Goal: Task Accomplishment & Management: Manage account settings

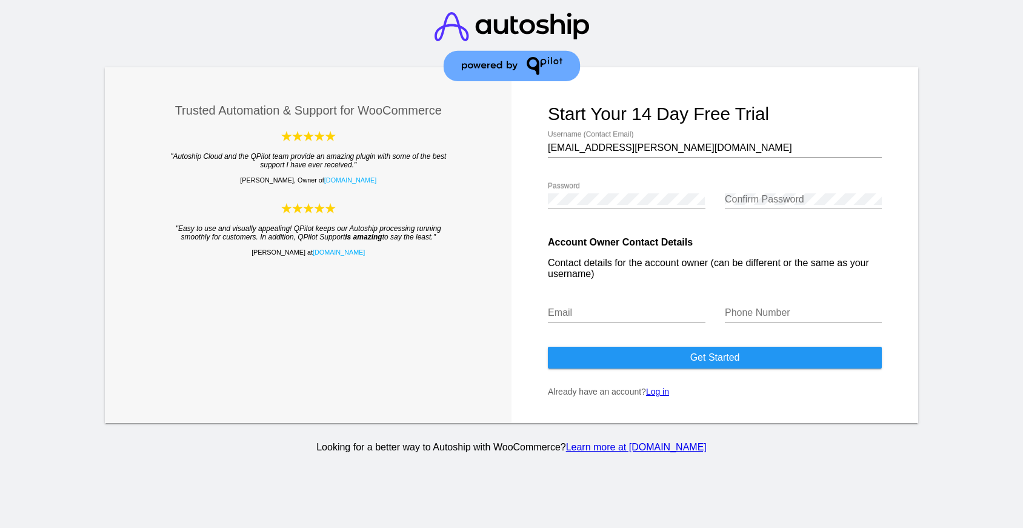
click at [655, 395] on link "Log in" at bounding box center [657, 392] width 23 height 10
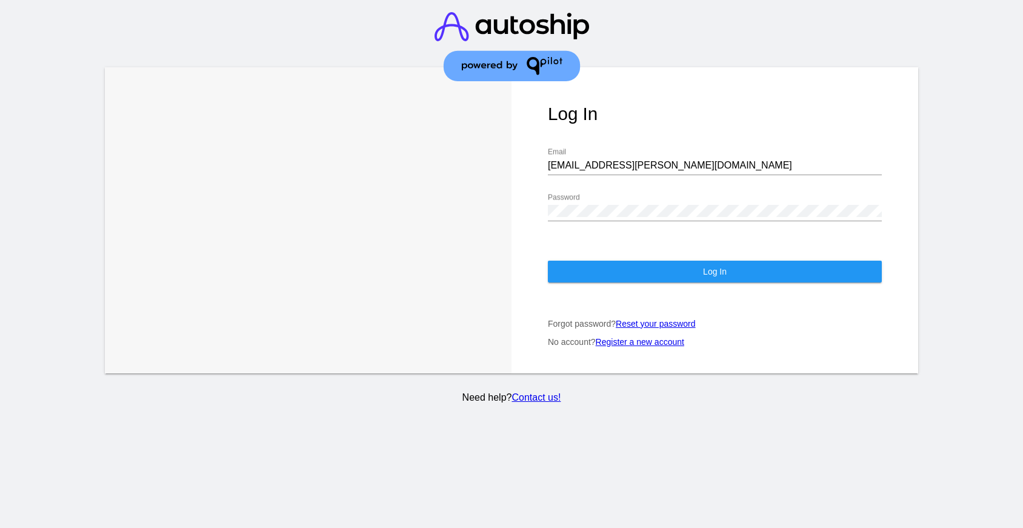
click at [641, 269] on button "Log In" at bounding box center [715, 272] width 334 height 22
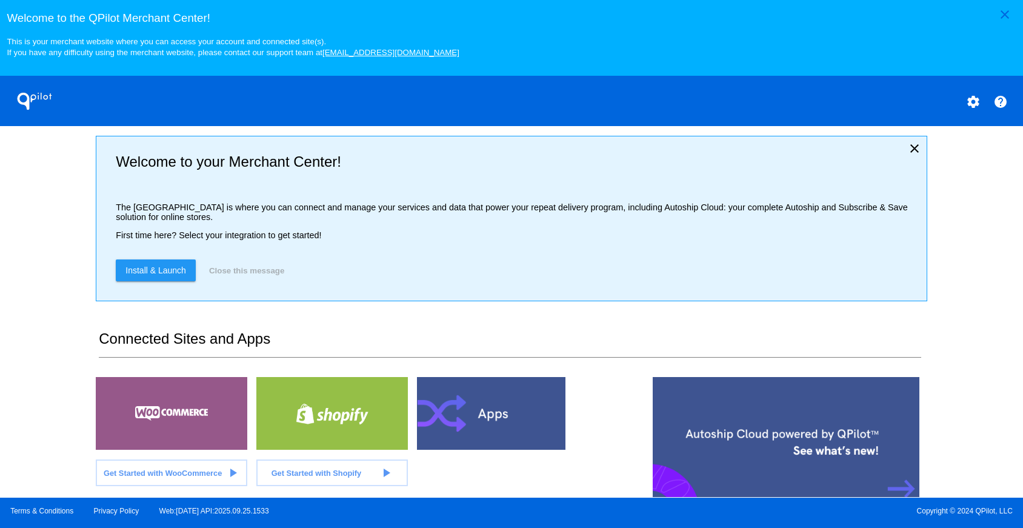
click at [206, 445] on div at bounding box center [172, 413] width 152 height 73
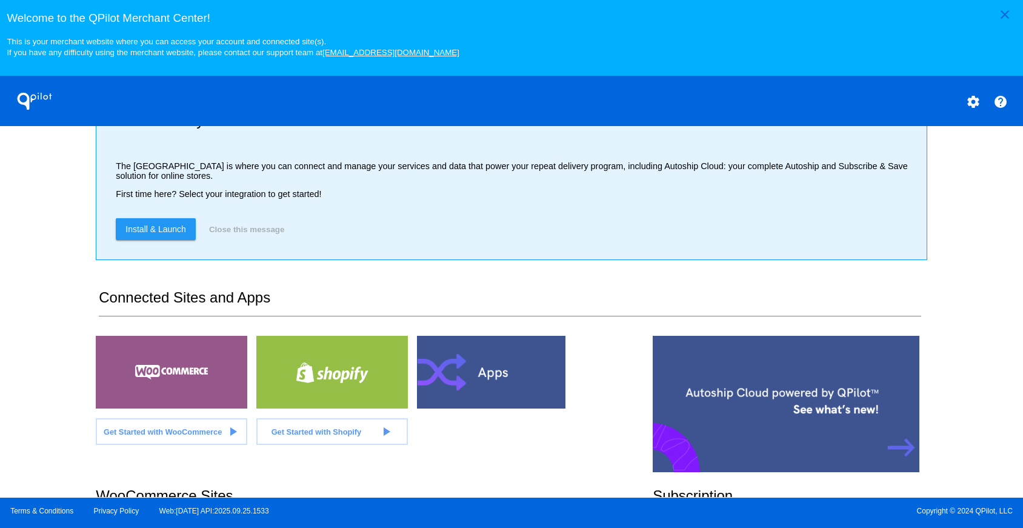
scroll to position [296, 0]
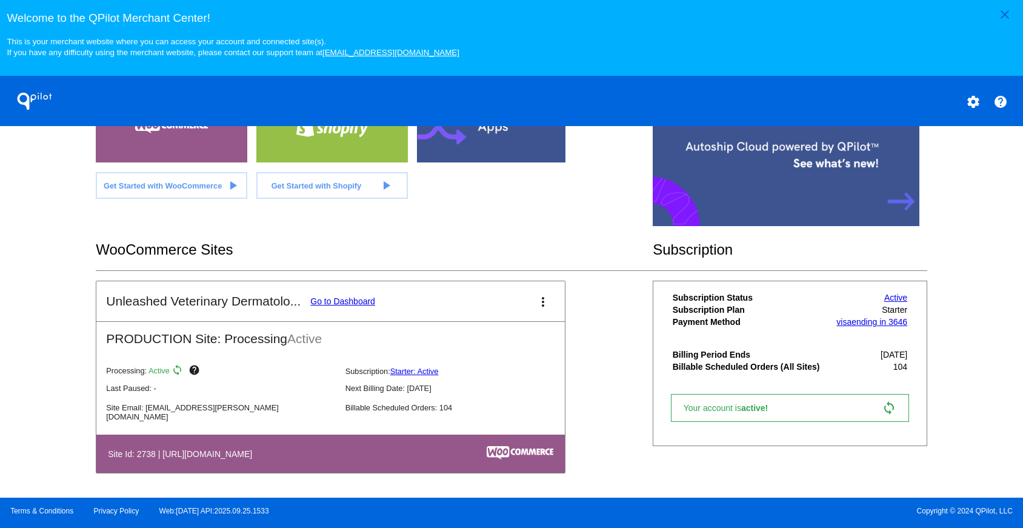
click at [352, 301] on link "Go to Dashboard" at bounding box center [342, 301] width 65 height 10
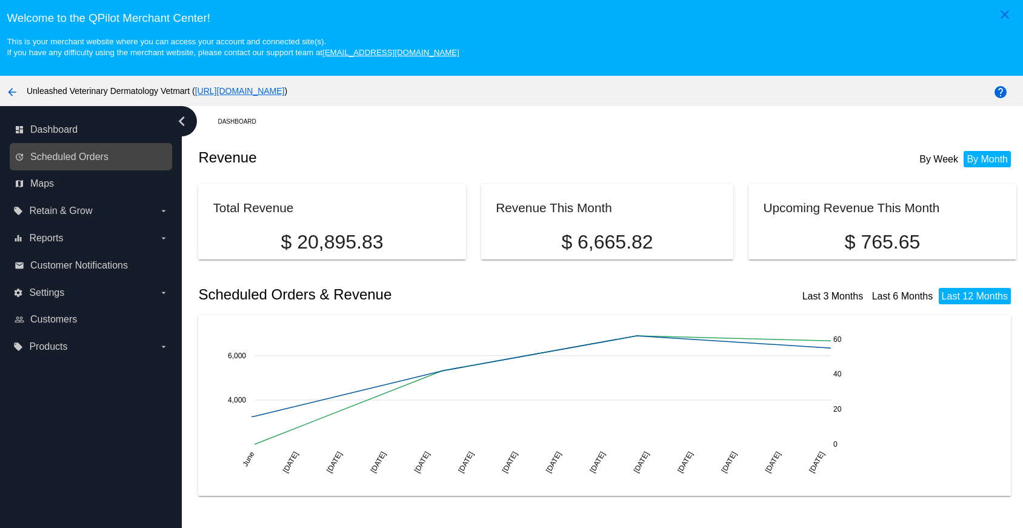
click at [56, 166] on link "update Scheduled Orders" at bounding box center [92, 156] width 154 height 19
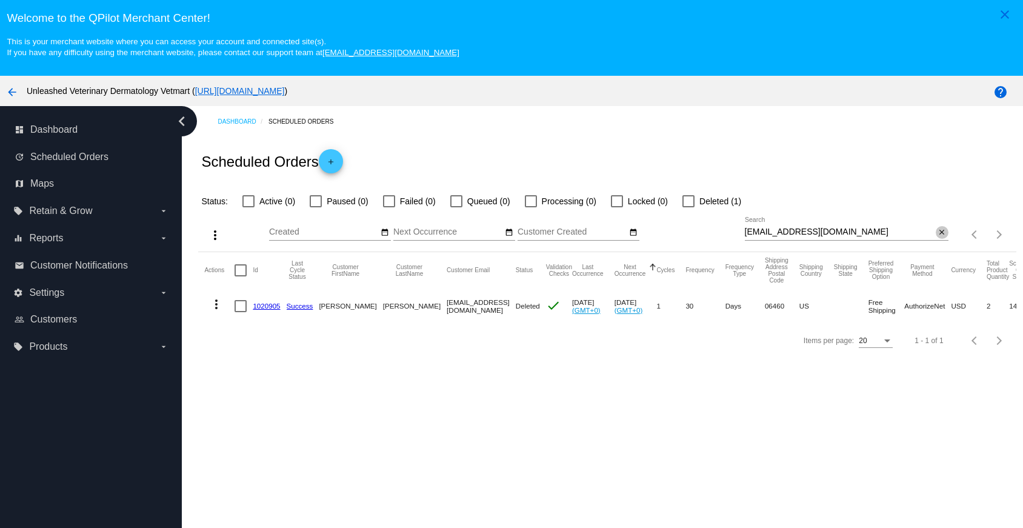
click at [940, 238] on mat-icon "close" at bounding box center [942, 233] width 8 height 10
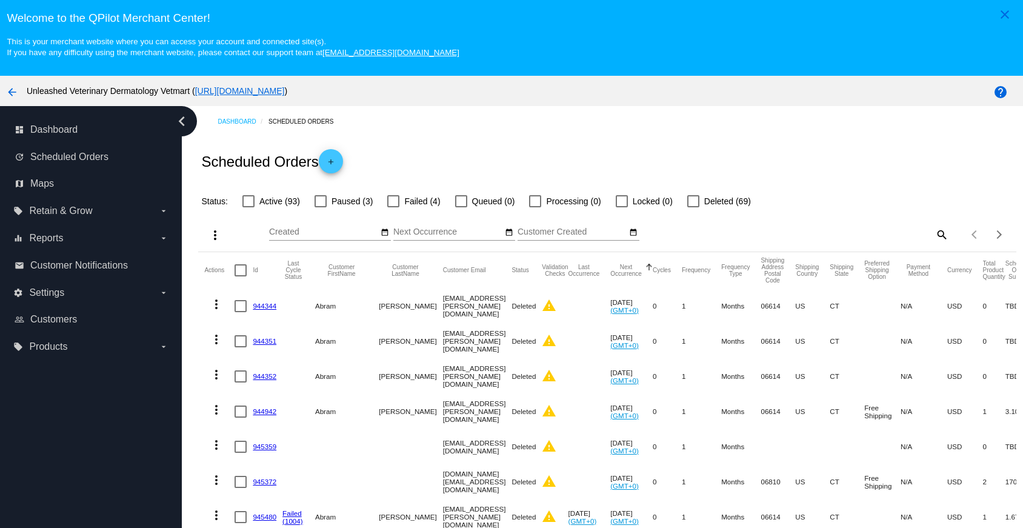
click at [250, 206] on div at bounding box center [249, 201] width 12 height 12
click at [249, 207] on input "Active (93)" at bounding box center [248, 207] width 1 height 1
checkbox input "true"
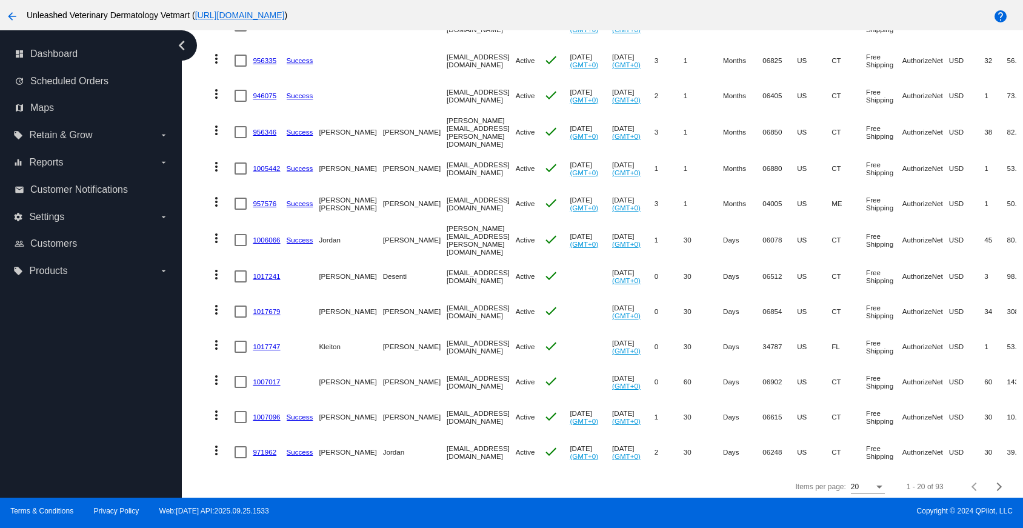
scroll to position [0, 76]
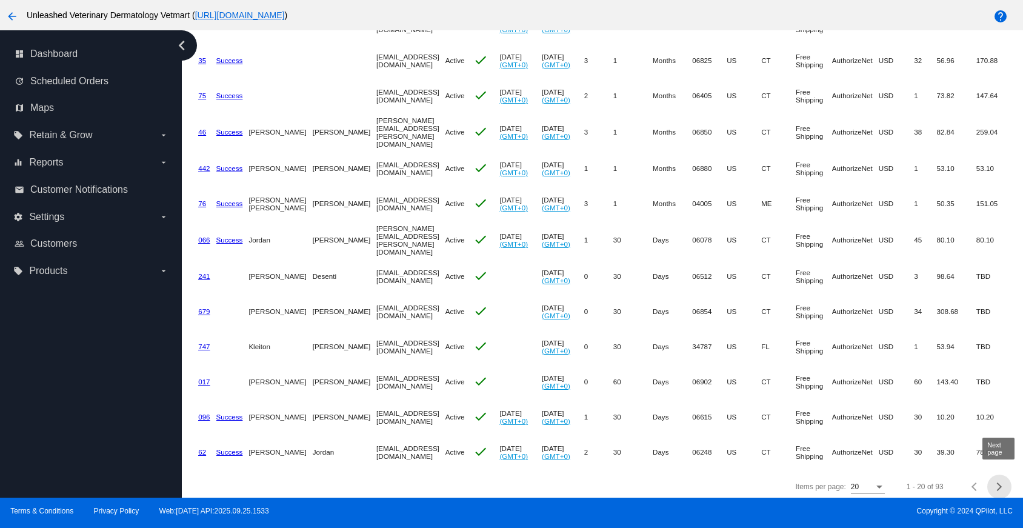
click at [1000, 476] on button "Next page" at bounding box center [1000, 487] width 24 height 24
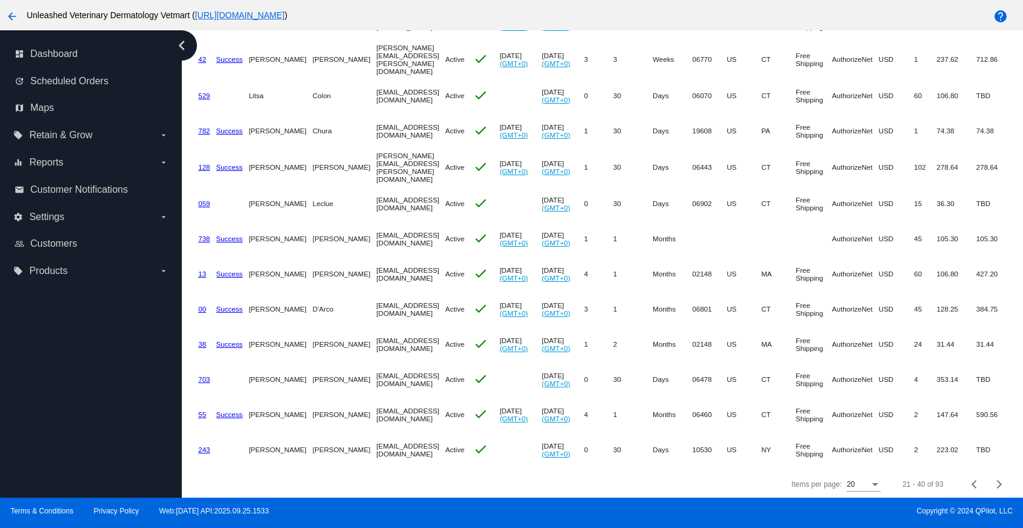
scroll to position [0, 63]
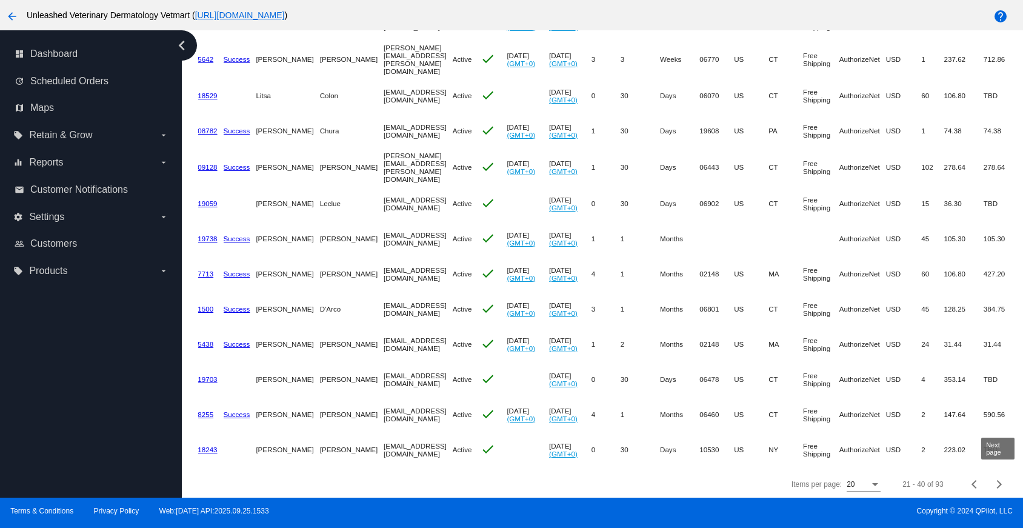
click at [1000, 489] on button "Next page" at bounding box center [1000, 484] width 24 height 24
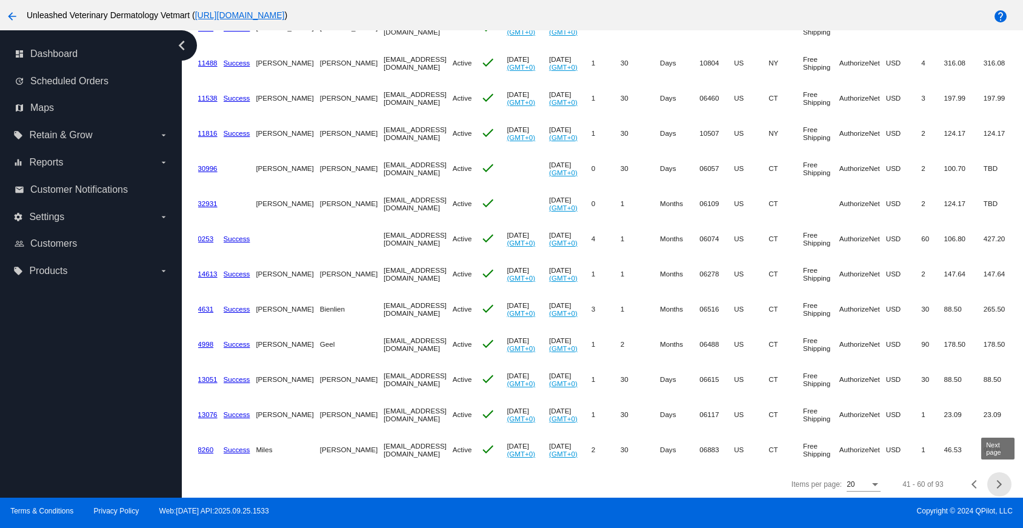
click at [1000, 483] on span "Next page" at bounding box center [1000, 484] width 24 height 6
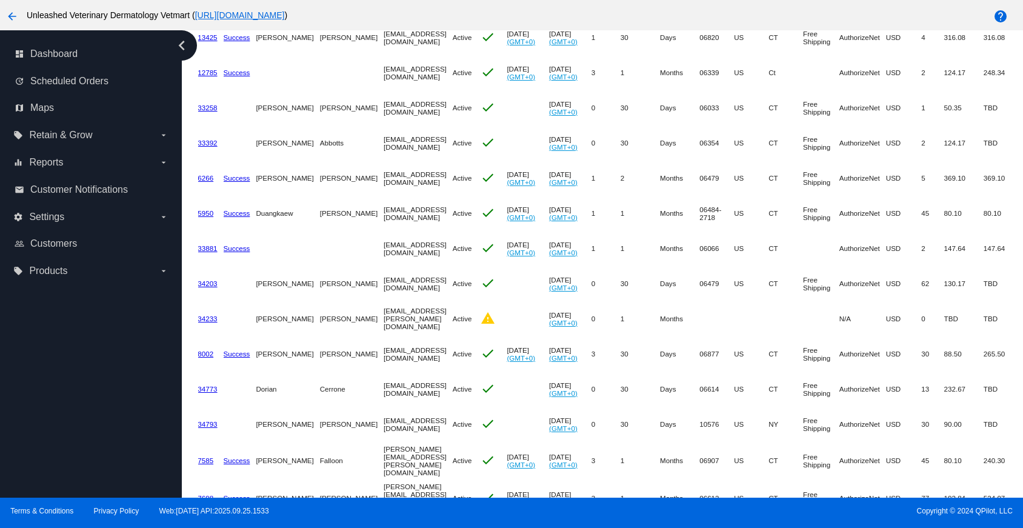
scroll to position [0, 0]
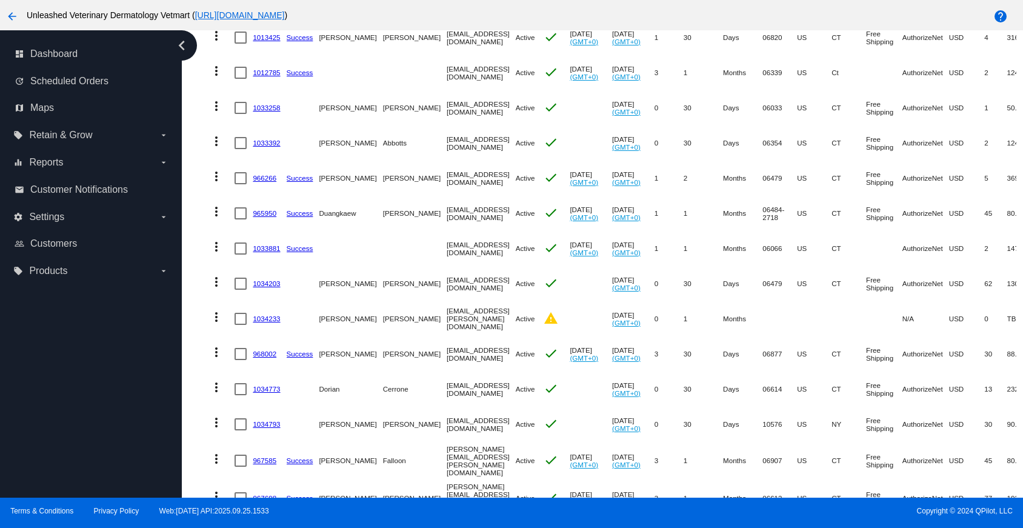
click at [239, 321] on div at bounding box center [241, 319] width 12 height 12
click at [240, 325] on input "checkbox" at bounding box center [240, 325] width 1 height 1
checkbox input "true"
click at [219, 320] on mat-icon "more_vert" at bounding box center [216, 317] width 15 height 15
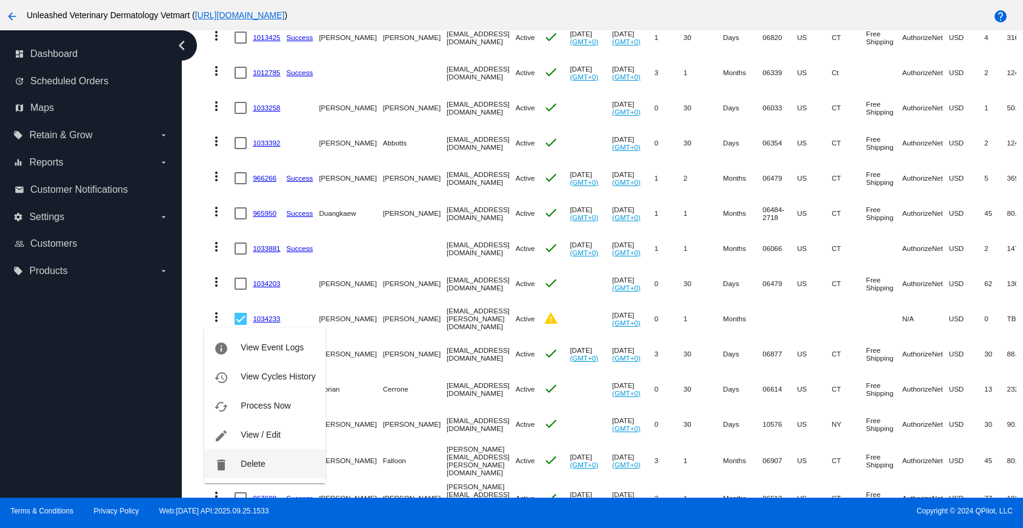
click at [253, 463] on span "Delete" at bounding box center [253, 464] width 24 height 10
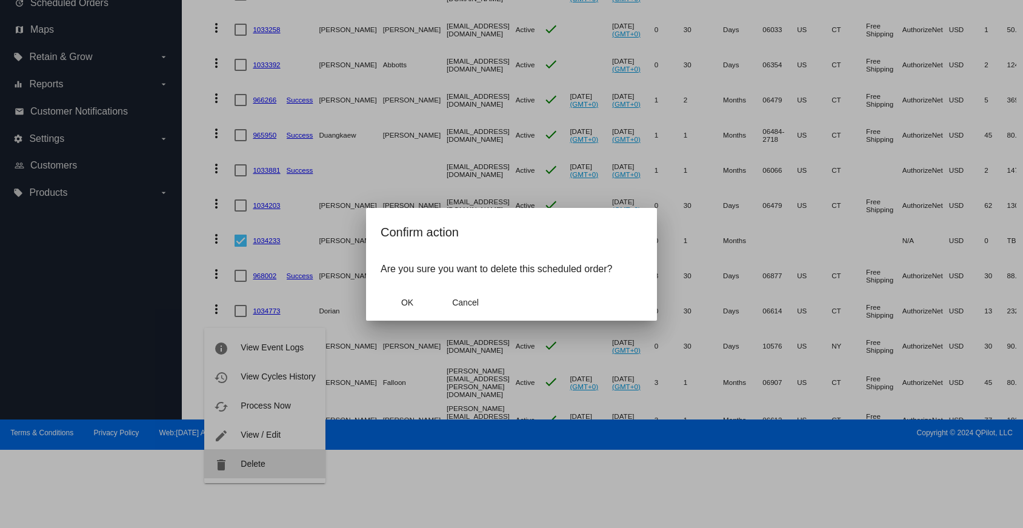
scroll to position [78, 0]
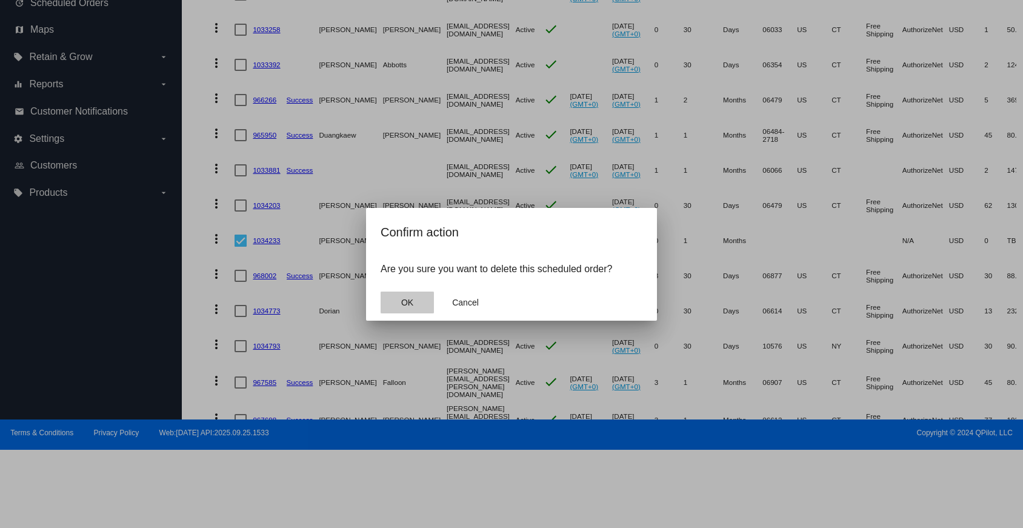
click at [426, 304] on button "OK" at bounding box center [407, 303] width 53 height 22
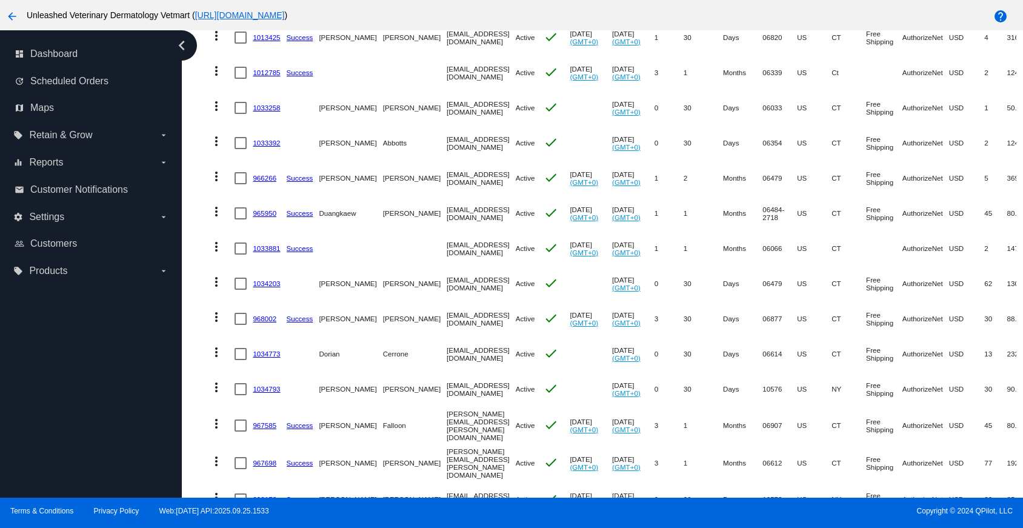
scroll to position [418, 0]
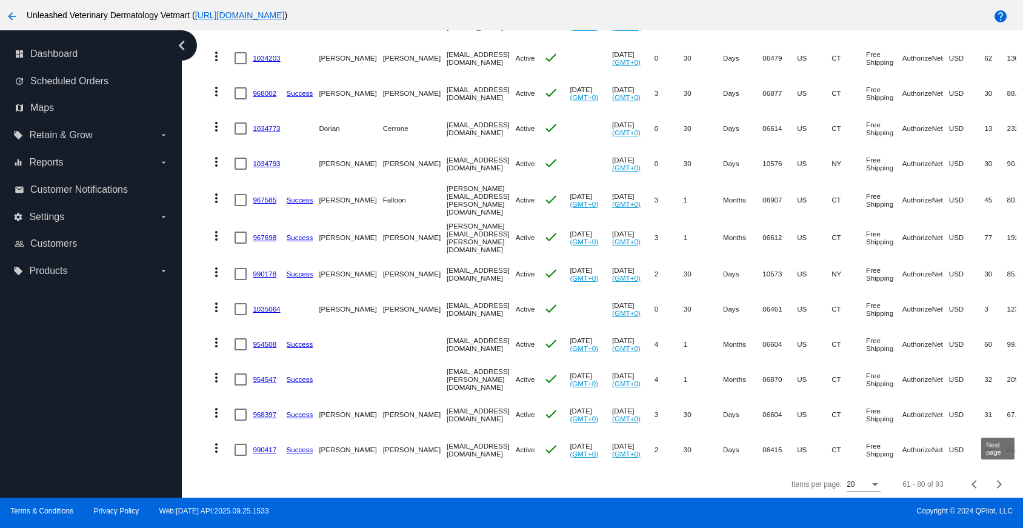
click at [999, 484] on button "Next page" at bounding box center [1000, 484] width 24 height 24
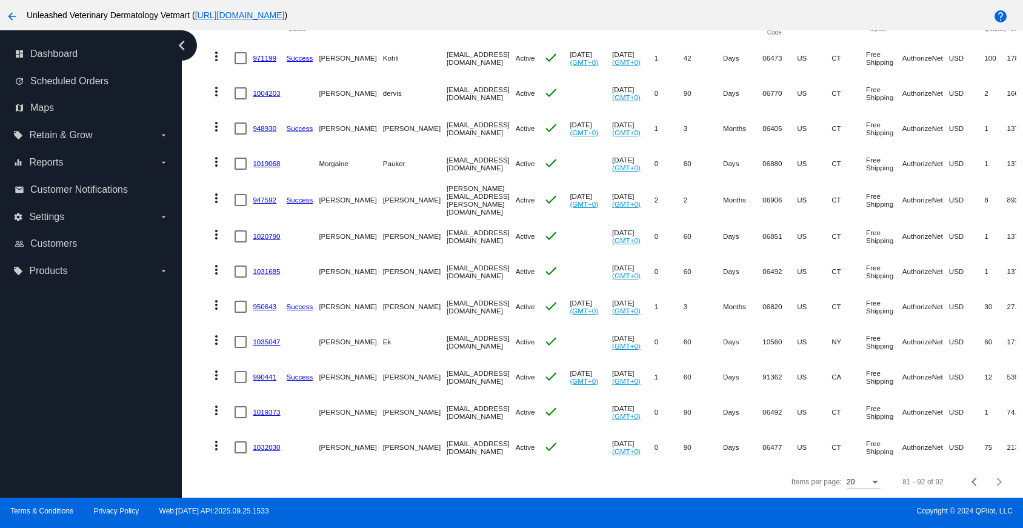
scroll to position [0, 0]
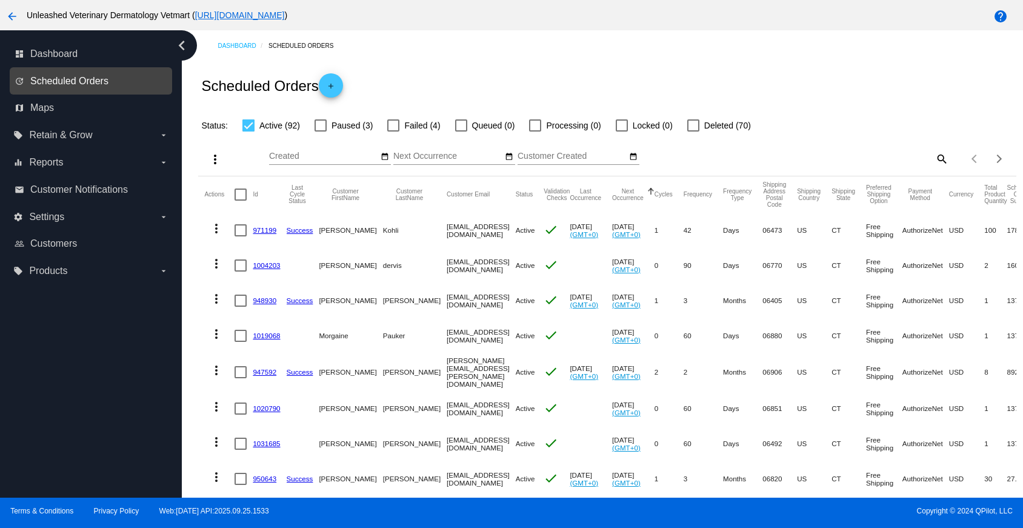
click at [100, 84] on span "Scheduled Orders" at bounding box center [69, 81] width 78 height 11
click at [94, 76] on span "Scheduled Orders" at bounding box center [69, 81] width 78 height 11
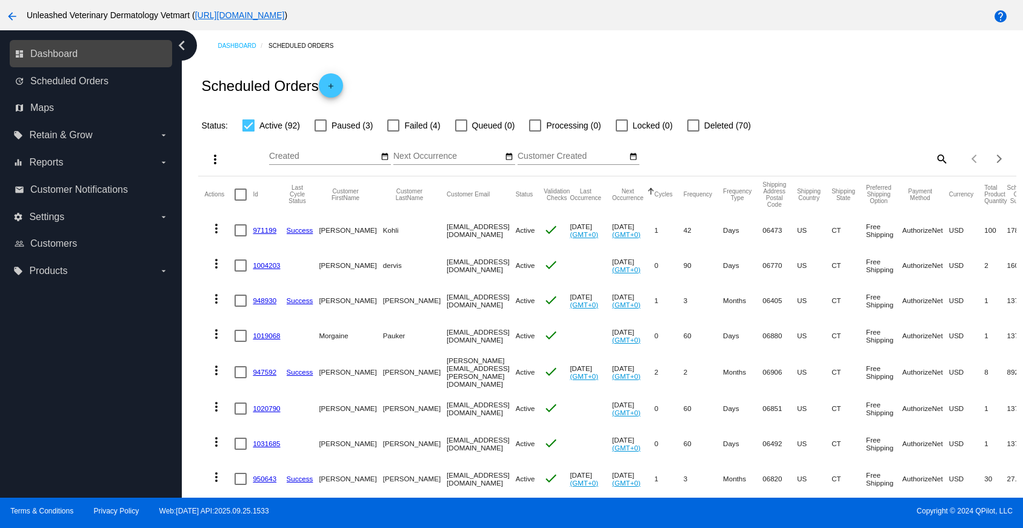
click at [101, 53] on link "dashboard Dashboard" at bounding box center [92, 53] width 154 height 19
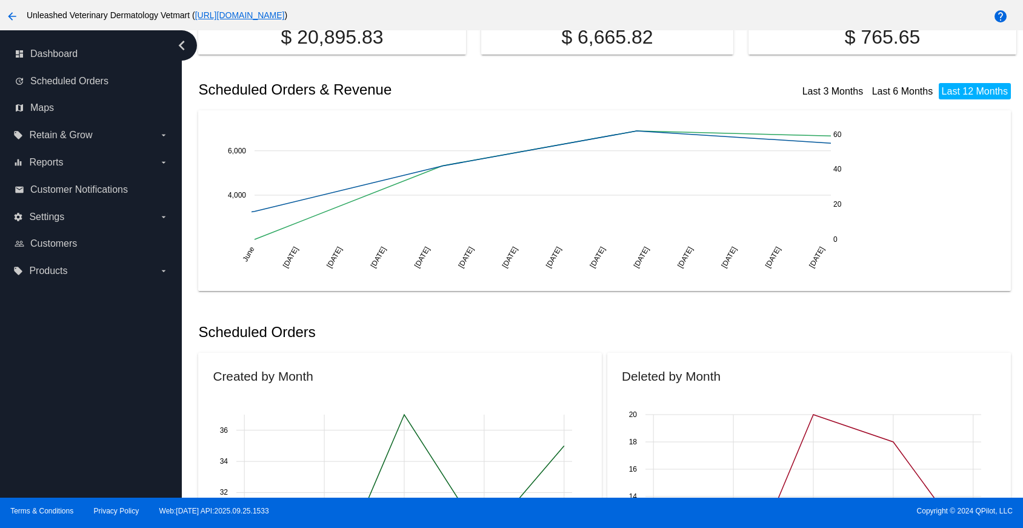
scroll to position [128, 0]
click at [837, 98] on link "Last 3 Months" at bounding box center [833, 92] width 61 height 10
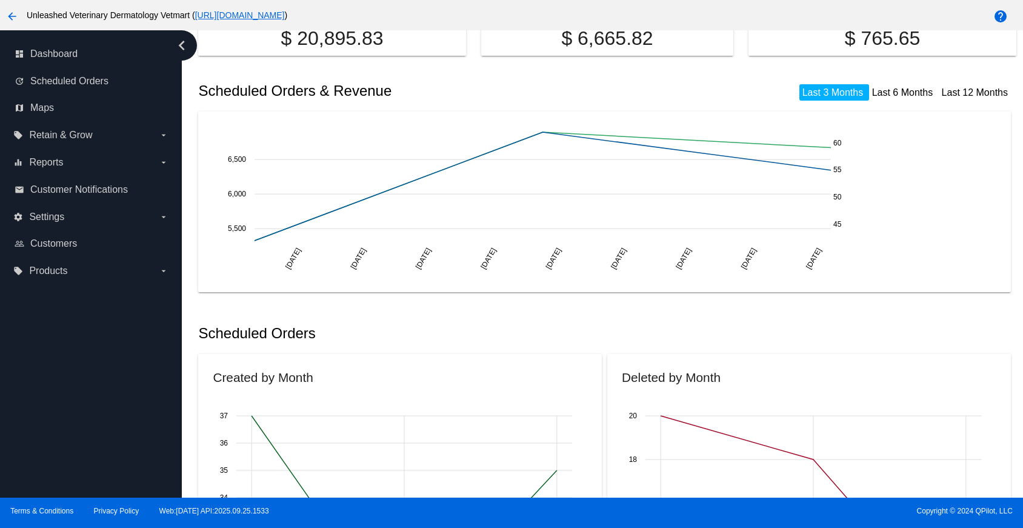
click at [960, 98] on link "Last 12 Months" at bounding box center [975, 92] width 66 height 10
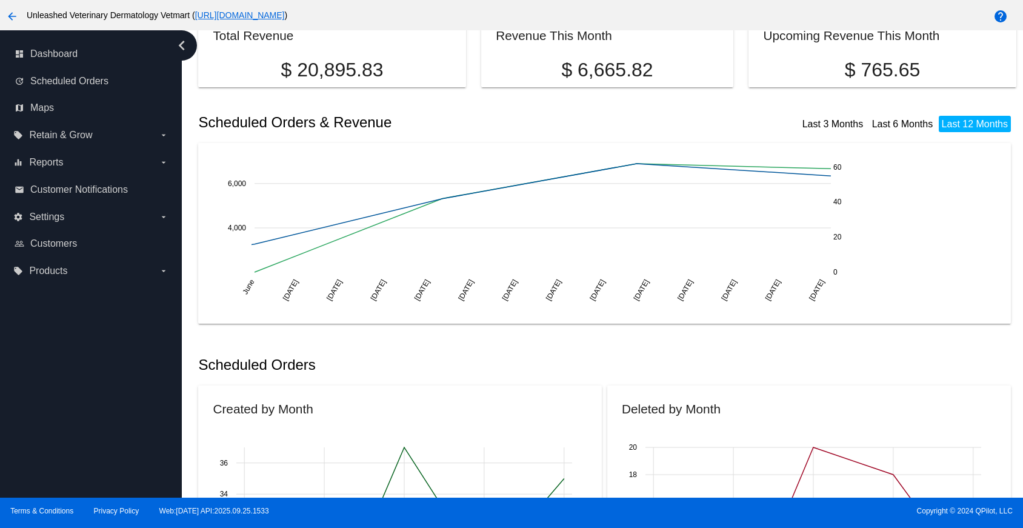
scroll to position [0, 0]
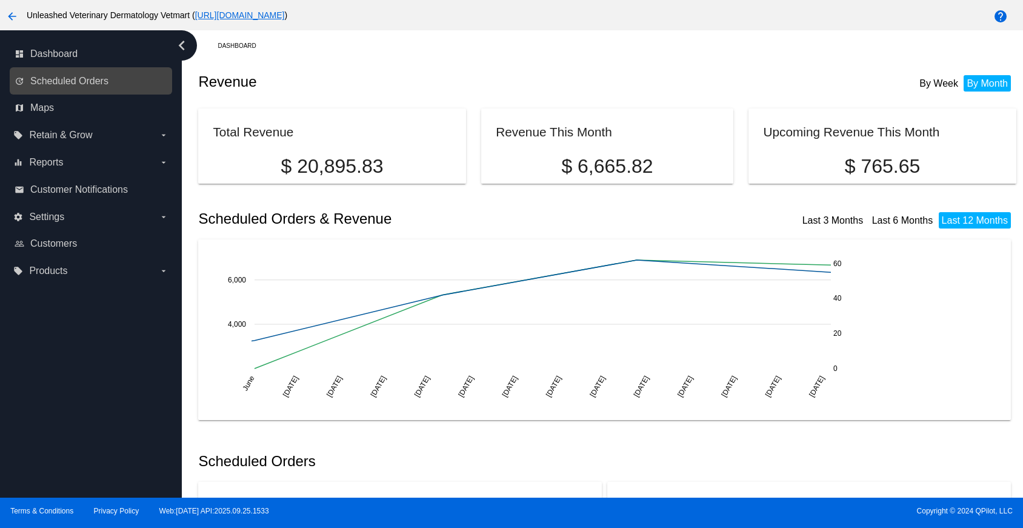
click at [114, 79] on link "update Scheduled Orders" at bounding box center [92, 81] width 154 height 19
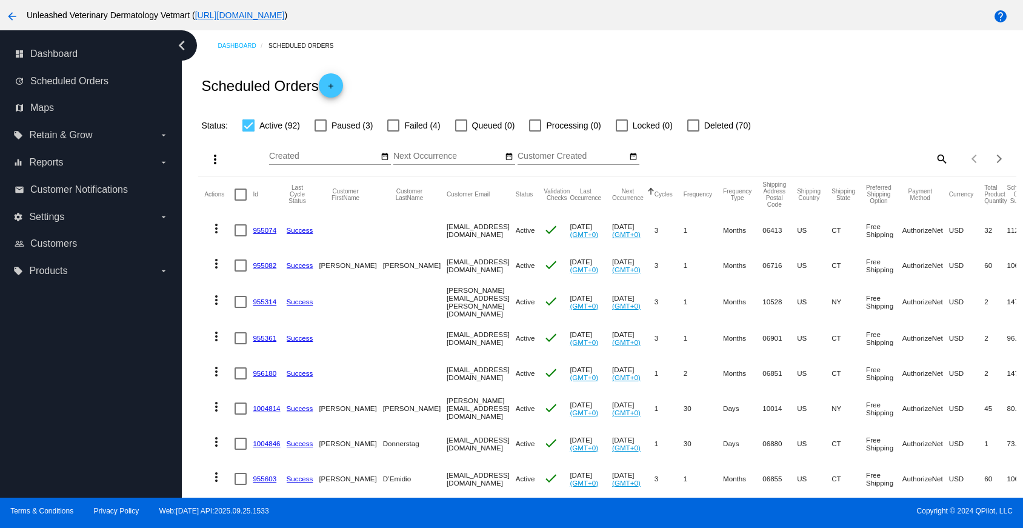
click at [387, 125] on div at bounding box center [393, 125] width 12 height 12
click at [393, 132] on input "Failed (4)" at bounding box center [393, 132] width 1 height 1
checkbox input "true"
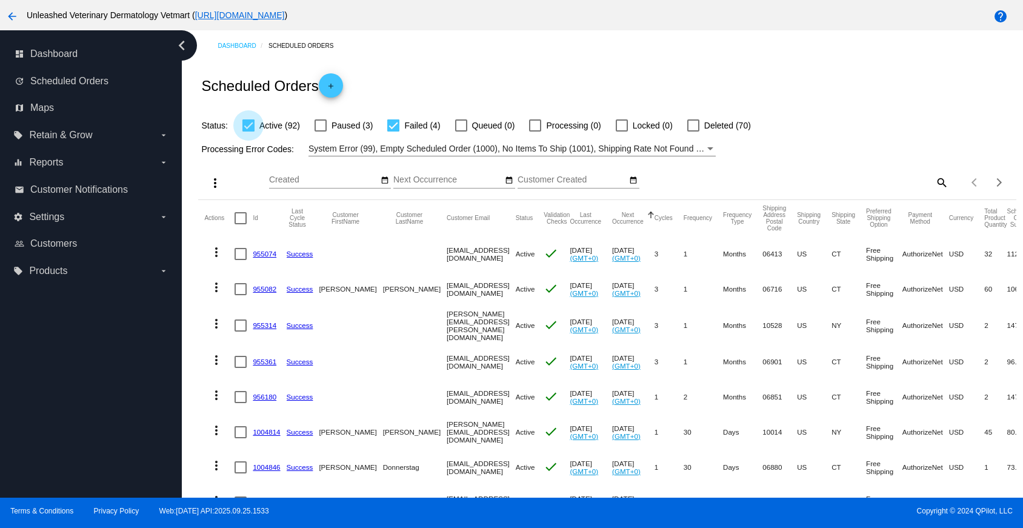
click at [247, 133] on label "Active (92)" at bounding box center [272, 125] width 58 height 15
click at [248, 132] on input "Active (92)" at bounding box center [248, 132] width 1 height 1
checkbox input "false"
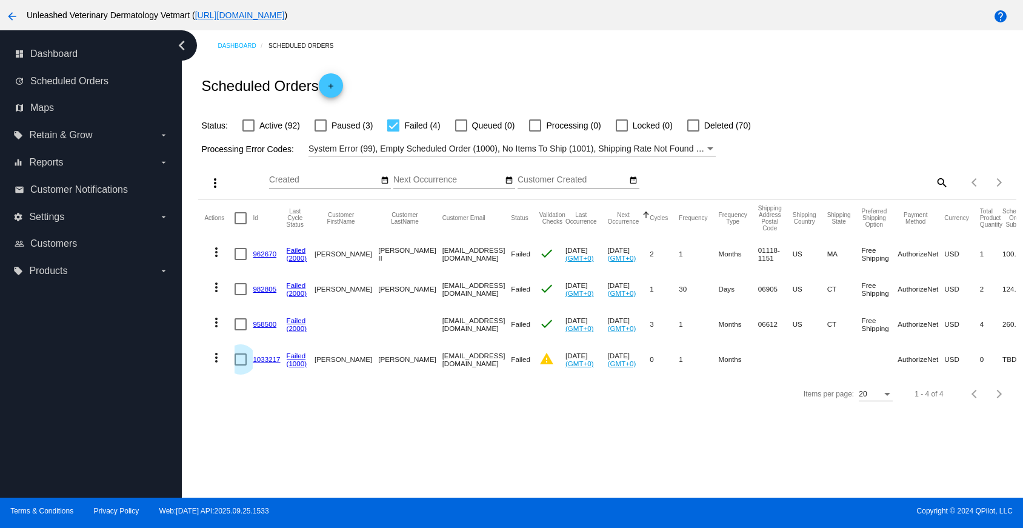
click at [241, 362] on div at bounding box center [241, 359] width 12 height 12
click at [241, 366] on input "checkbox" at bounding box center [240, 366] width 1 height 1
checkbox input "true"
click at [218, 361] on mat-icon "more_vert" at bounding box center [216, 357] width 15 height 15
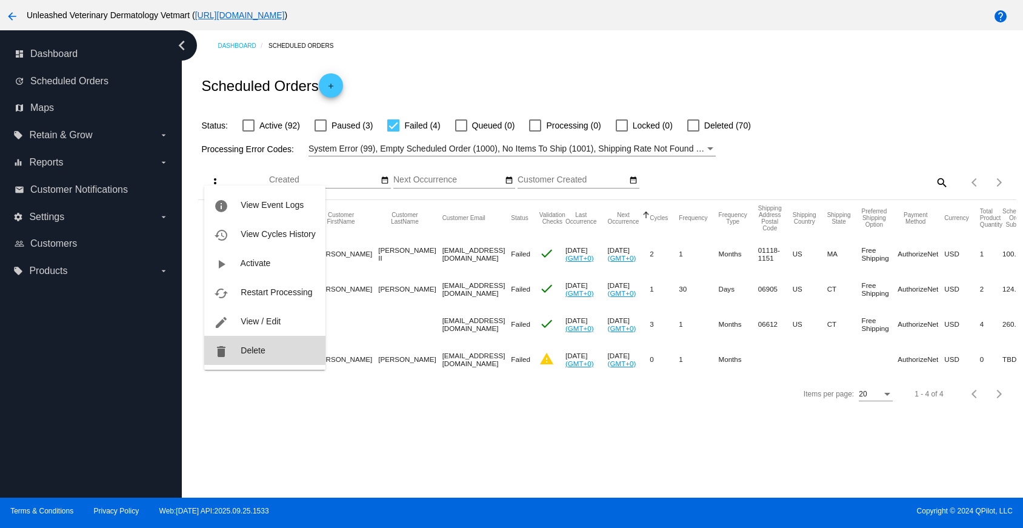
click at [232, 354] on button "delete Delete" at bounding box center [264, 350] width 121 height 29
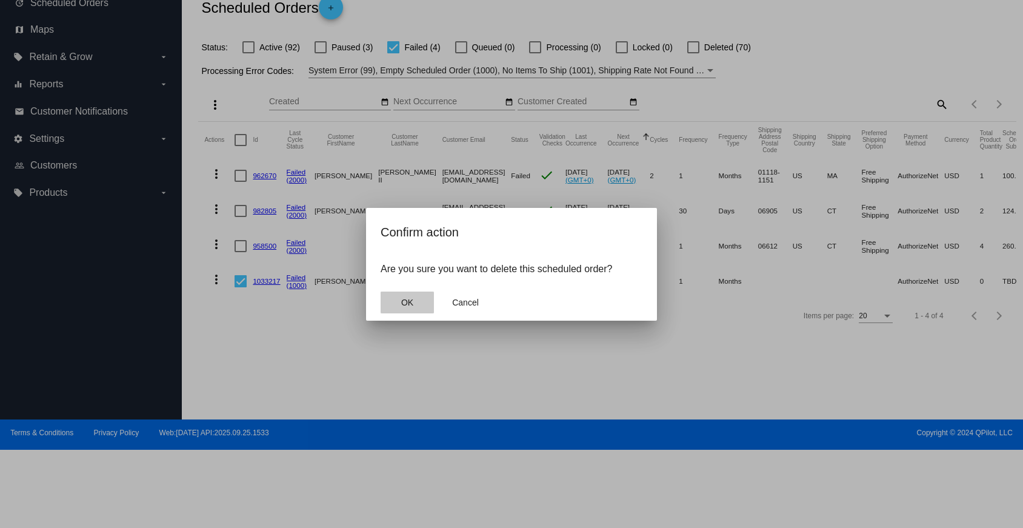
click at [406, 307] on span "OK" at bounding box center [407, 303] width 12 height 10
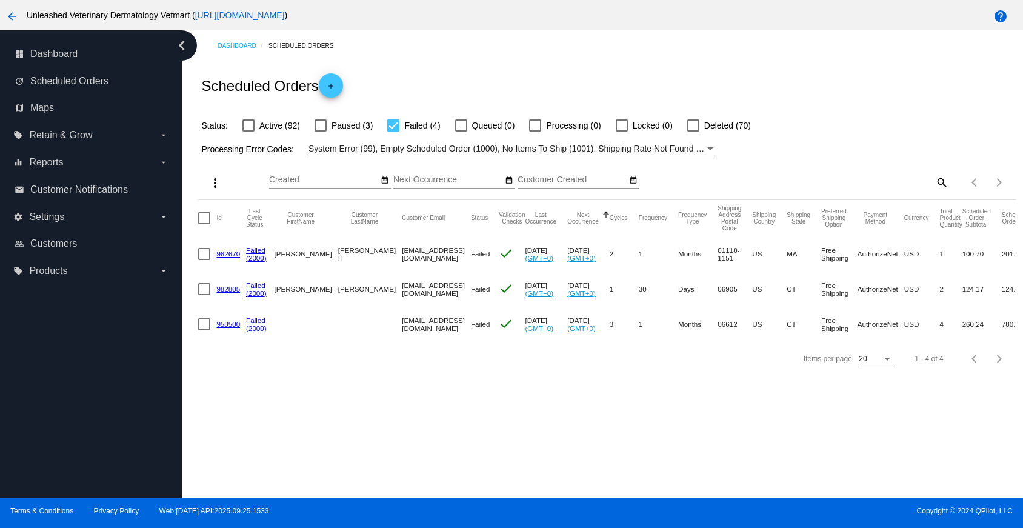
scroll to position [0, 0]
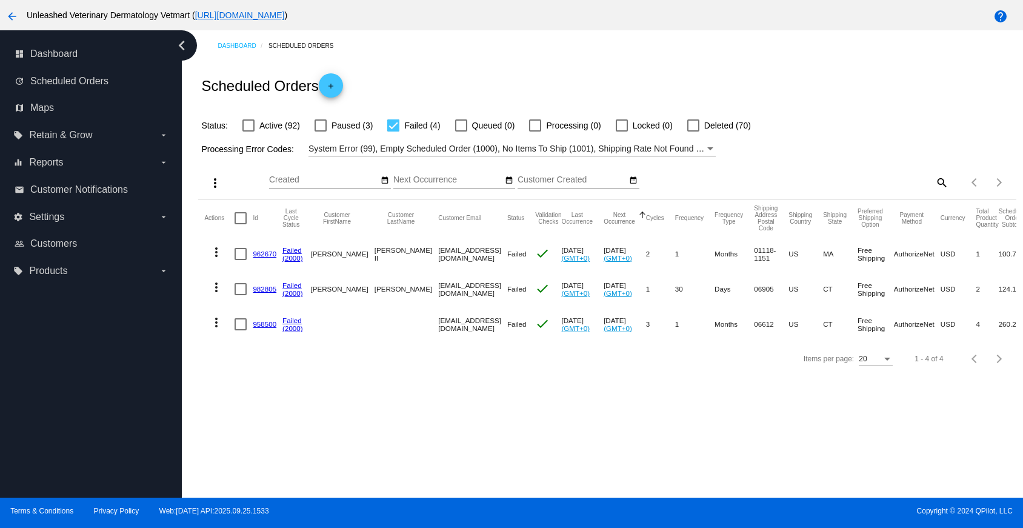
click at [268, 325] on link "958500" at bounding box center [265, 324] width 24 height 8
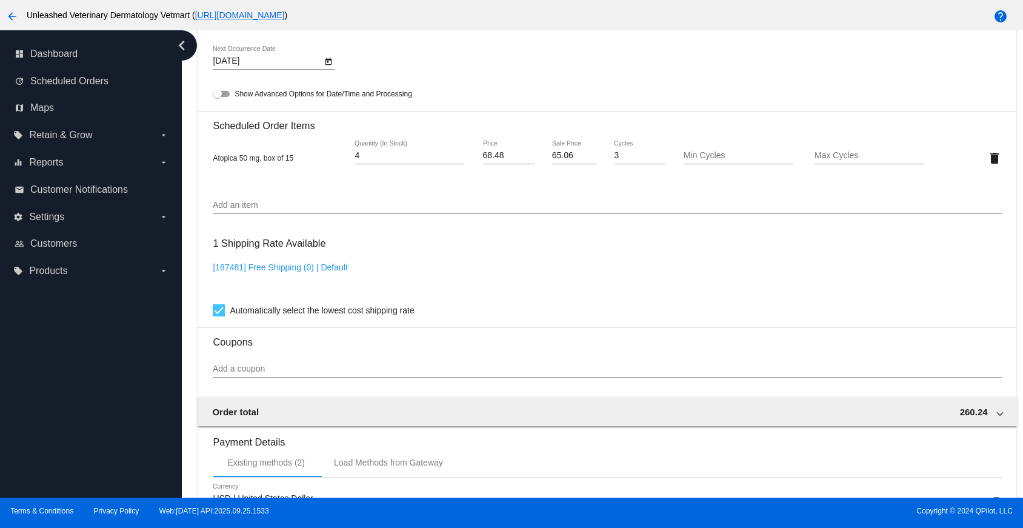
scroll to position [1076, 0]
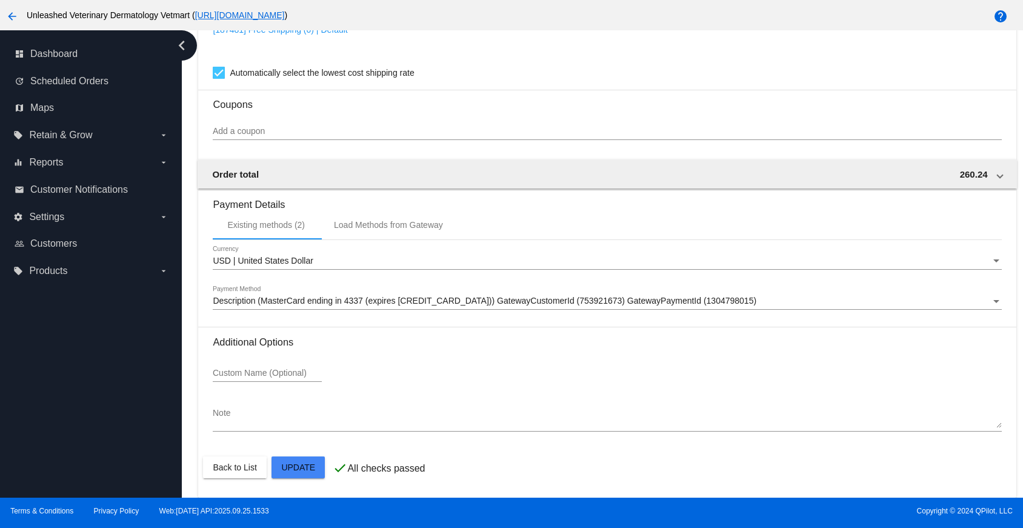
click at [398, 299] on span "Description (MasterCard ending in 4337 (expires [CREDIT_CARD_DATA])) GatewayCus…" at bounding box center [485, 301] width 544 height 10
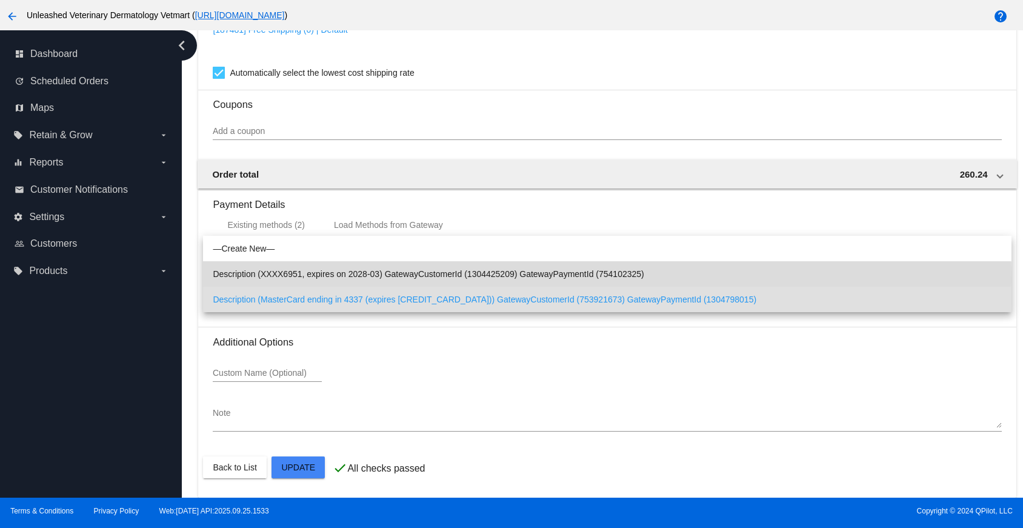
click at [390, 279] on span "Description (XXXX6951, expires on 2028-03) GatewayCustomerId (1304425209) Gatew…" at bounding box center [607, 273] width 789 height 25
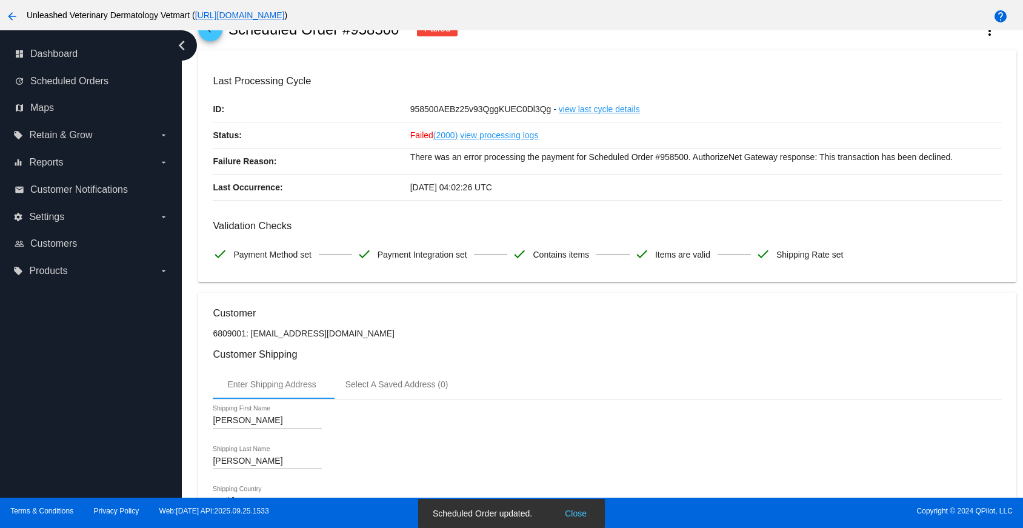
scroll to position [0, 0]
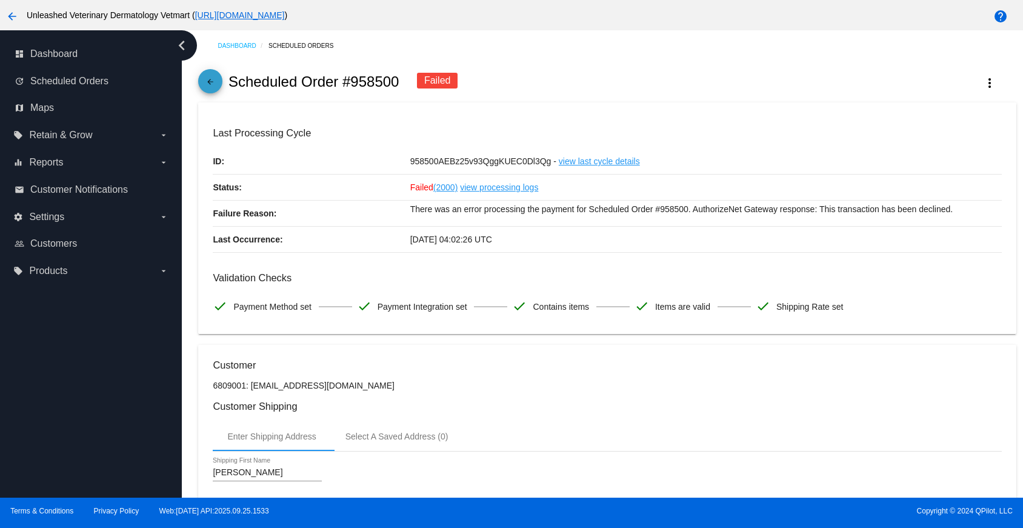
click at [213, 90] on mat-icon "arrow_back" at bounding box center [210, 85] width 15 height 15
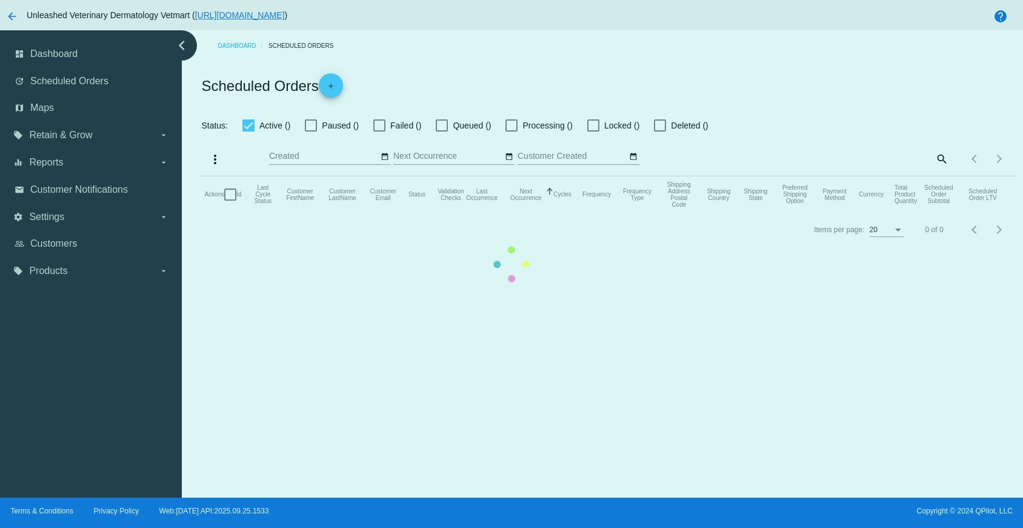
checkbox input "false"
checkbox input "true"
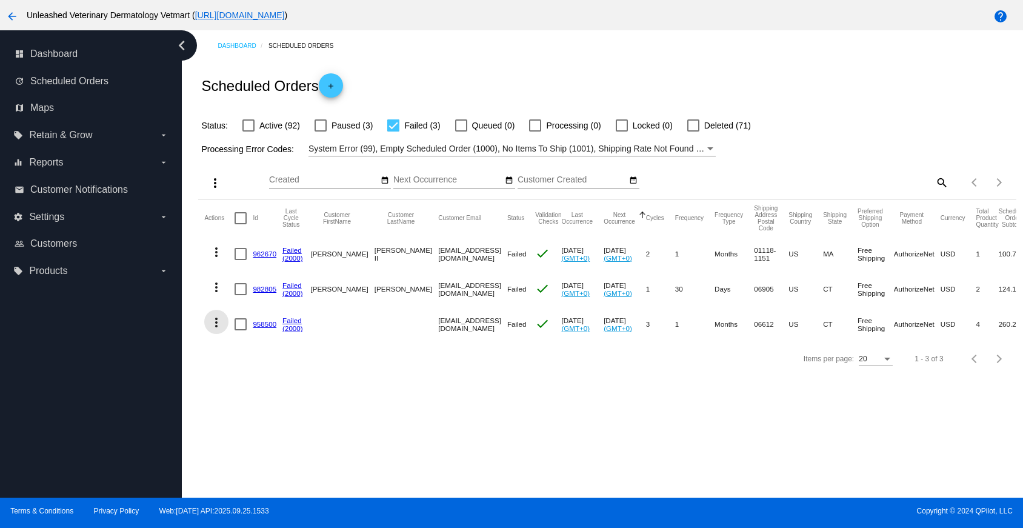
click at [220, 326] on mat-icon "more_vert" at bounding box center [216, 322] width 15 height 15
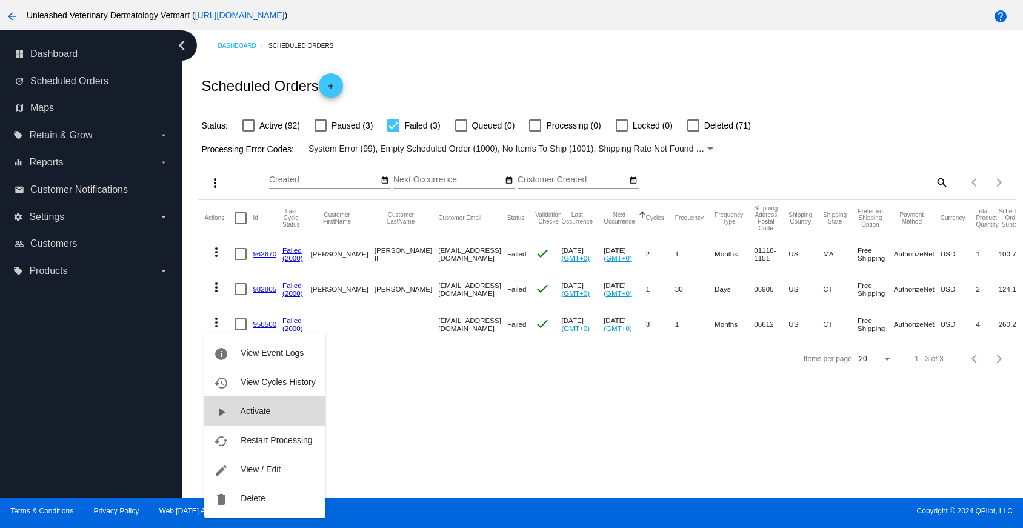
click at [255, 420] on button "play_arrow Activate" at bounding box center [264, 411] width 121 height 29
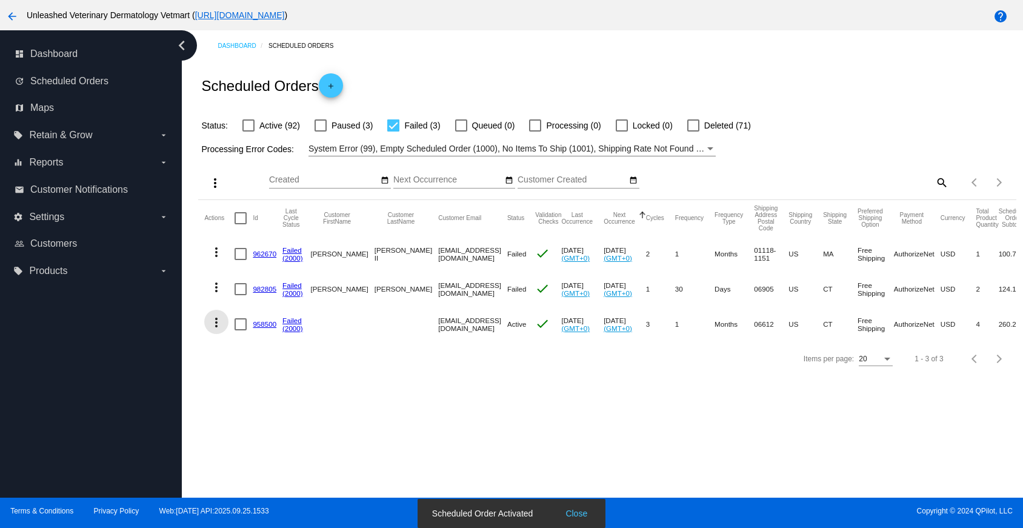
click at [220, 326] on mat-icon "more_vert" at bounding box center [216, 322] width 15 height 15
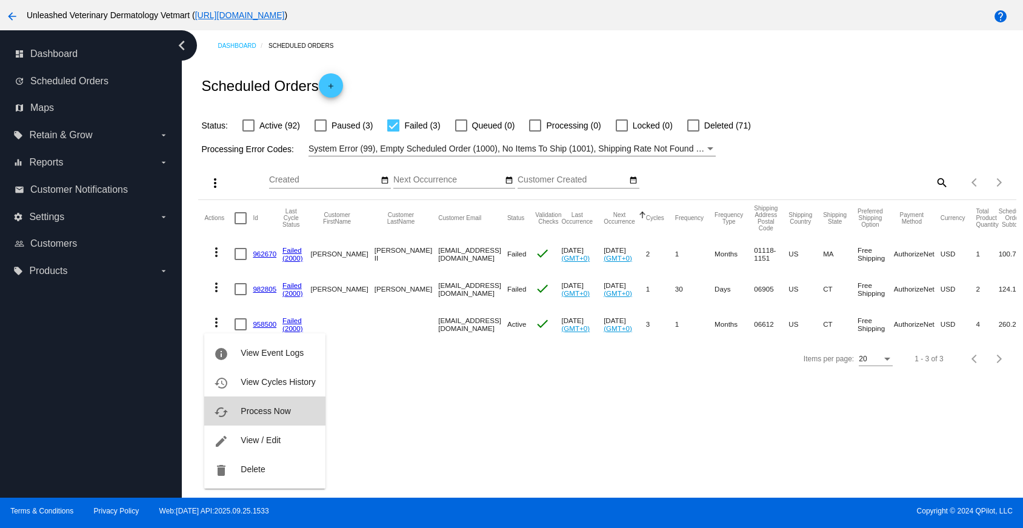
click at [247, 411] on span "Process Now" at bounding box center [266, 411] width 50 height 10
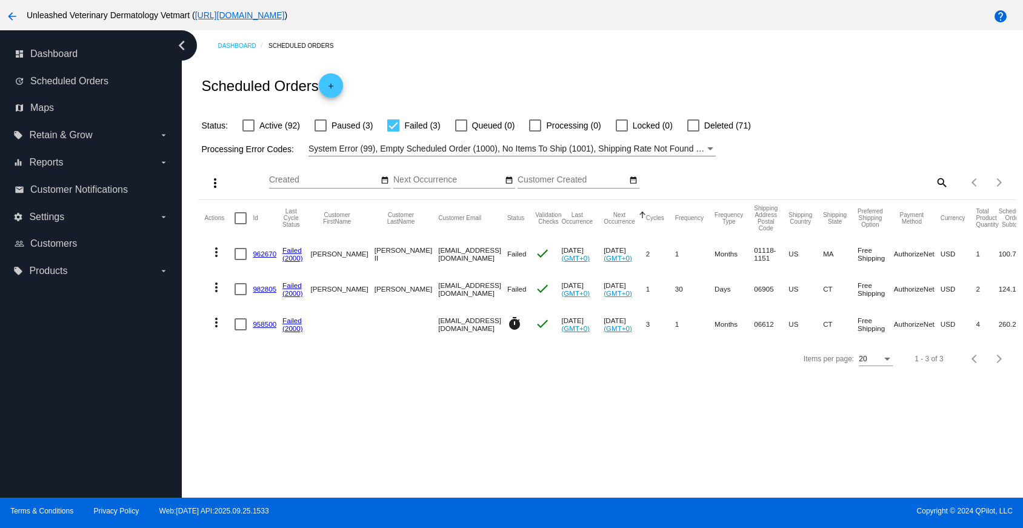
click at [363, 367] on div "Items per page: 20 1 - 3 of 3" at bounding box center [607, 359] width 818 height 34
click at [264, 321] on mat-cell "958500" at bounding box center [268, 324] width 30 height 35
click at [264, 325] on link "958500" at bounding box center [265, 324] width 24 height 8
